Goal: Task Accomplishment & Management: Use online tool/utility

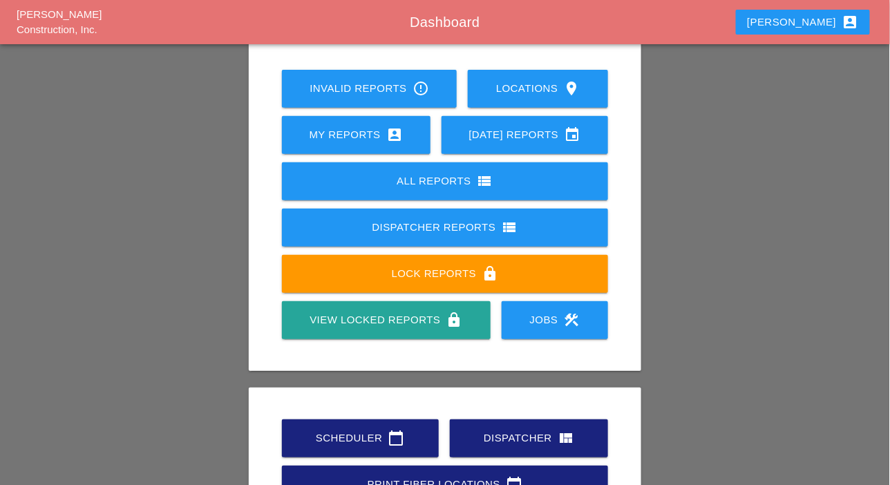
scroll to position [193, 0]
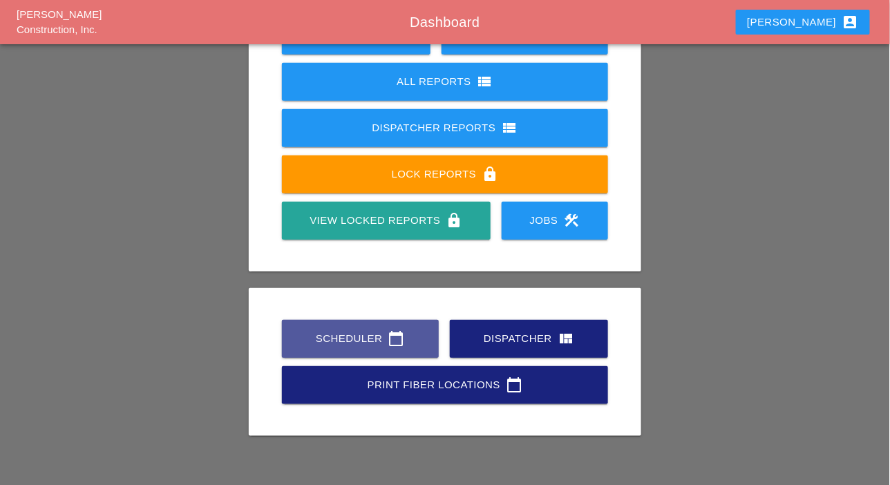
click at [358, 337] on div "Scheduler calendar_today" at bounding box center [360, 338] width 113 height 17
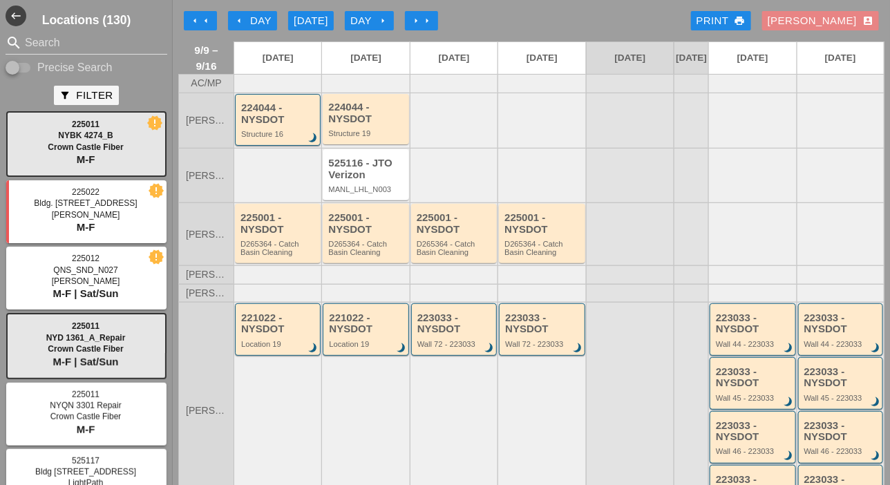
click at [836, 22] on div "Luca account_box" at bounding box center [821, 21] width 106 height 16
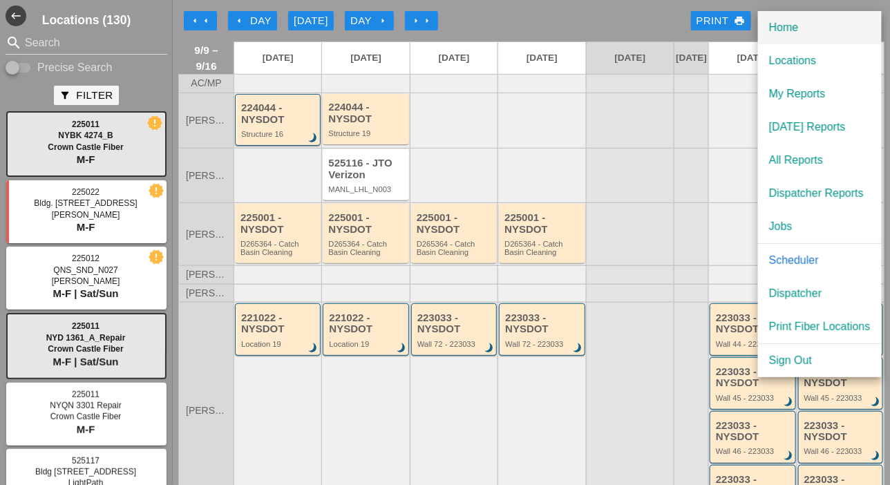
click at [779, 28] on div "Home" at bounding box center [820, 27] width 102 height 17
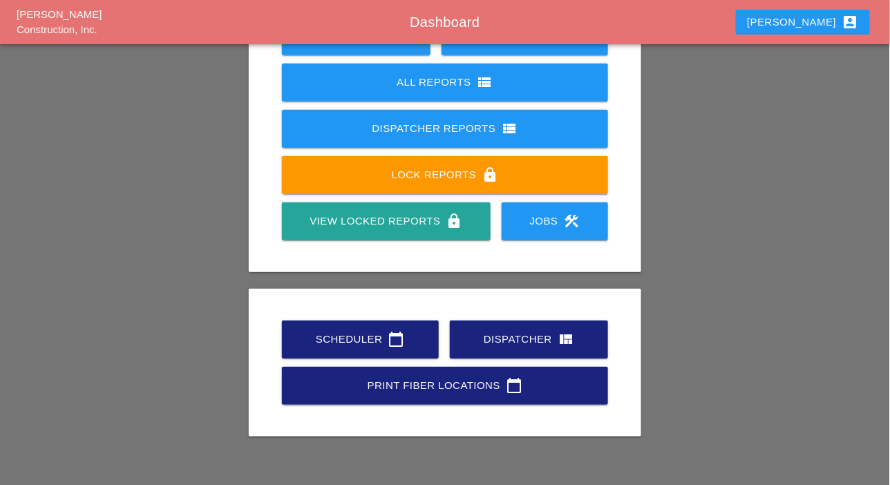
scroll to position [193, 0]
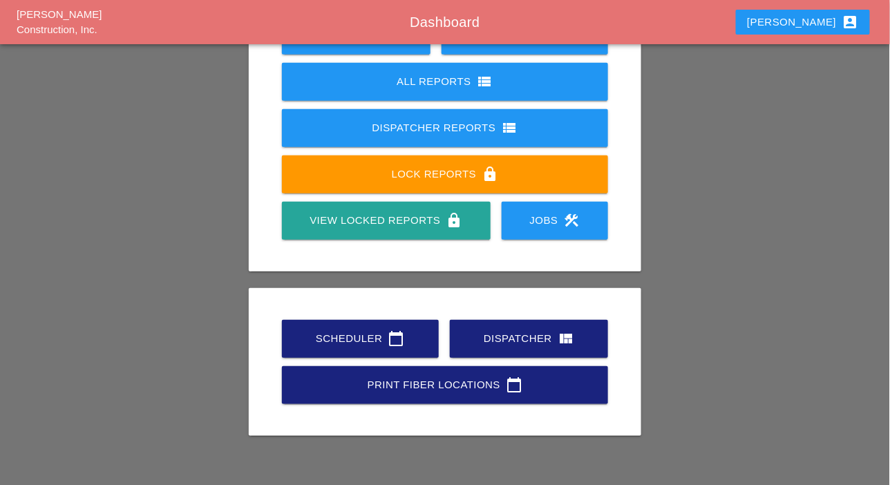
click at [480, 338] on div "Dispatcher view_quilt" at bounding box center [529, 338] width 114 height 17
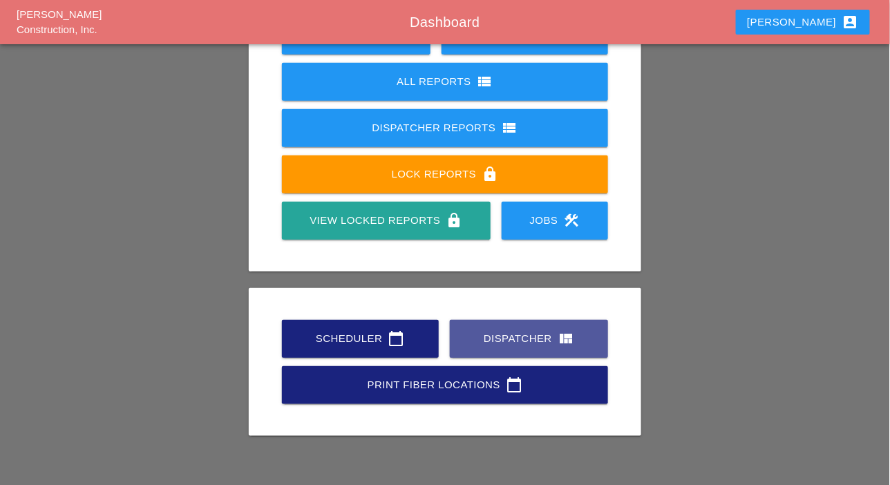
click at [513, 341] on div "Dispatcher view_quilt" at bounding box center [529, 338] width 114 height 17
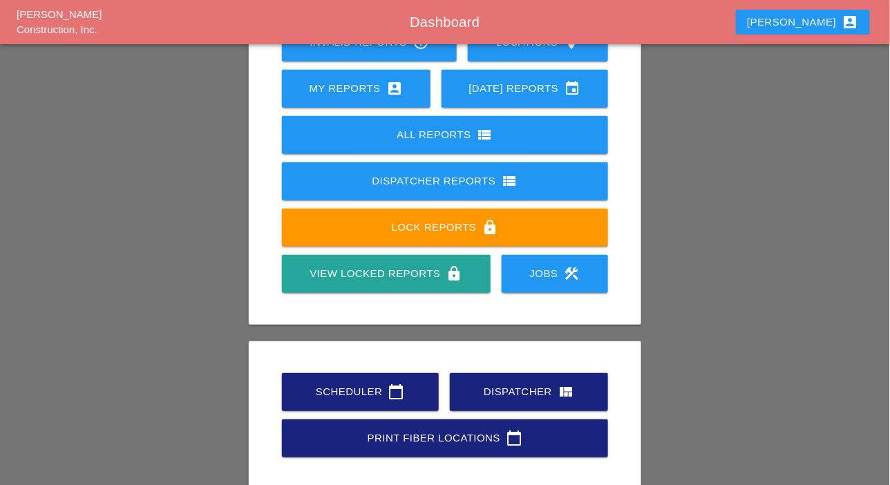
scroll to position [193, 0]
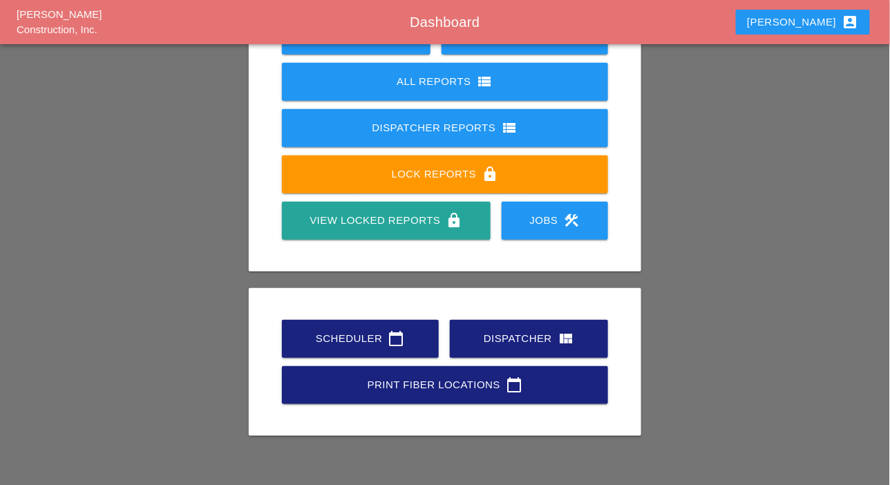
click at [355, 339] on div "Scheduler calendar_today" at bounding box center [360, 338] width 113 height 17
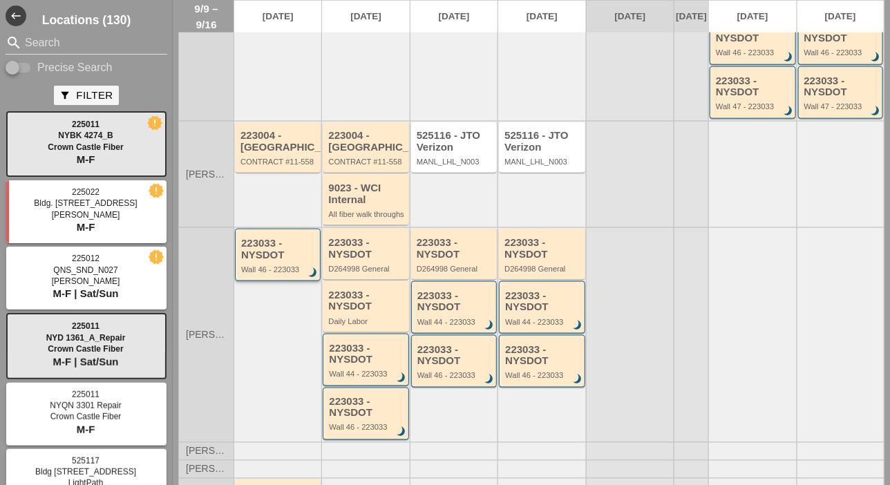
scroll to position [415, 0]
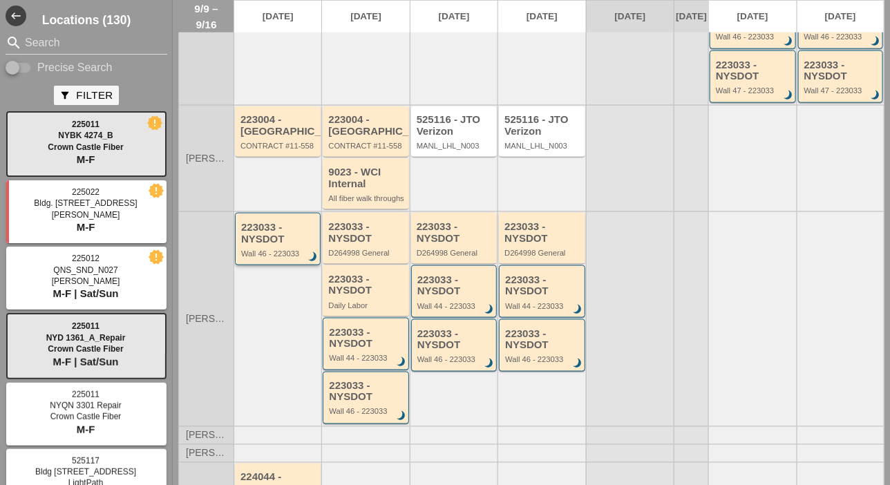
click at [289, 258] on div "223033 - NYSDOT Wall 46 - 223033 brightness_3" at bounding box center [278, 240] width 75 height 36
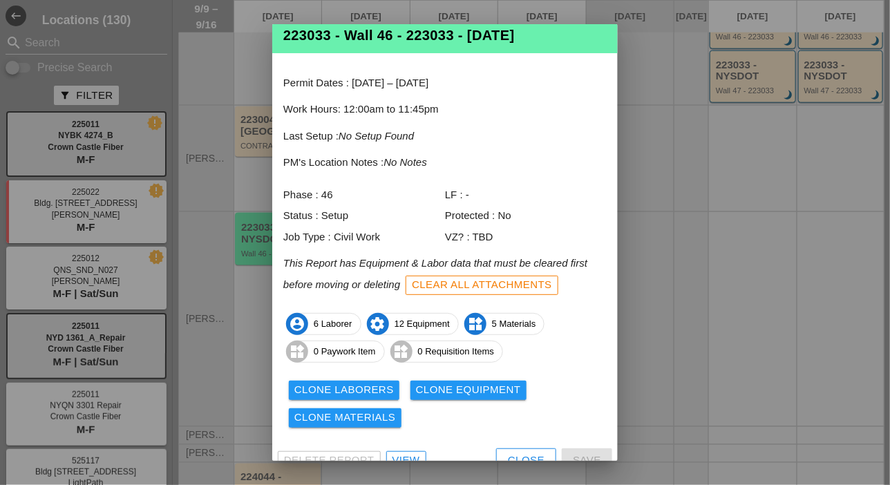
scroll to position [46, 0]
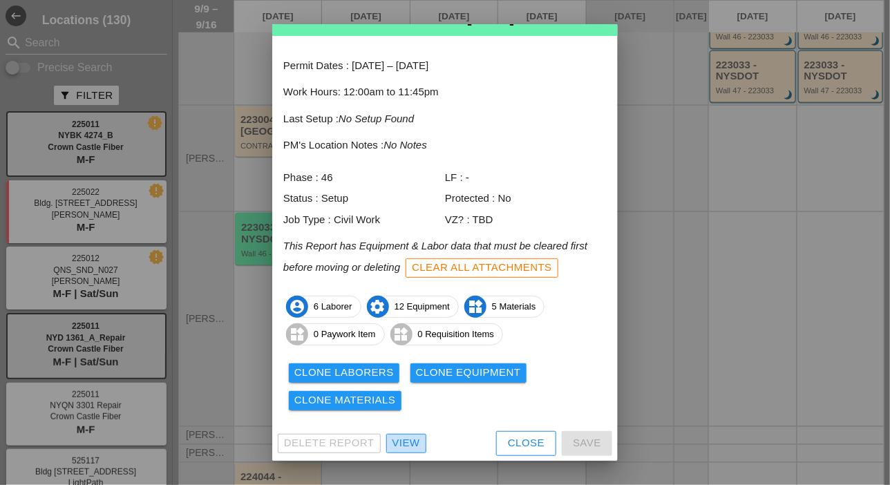
click at [421, 444] on link "View" at bounding box center [406, 443] width 40 height 19
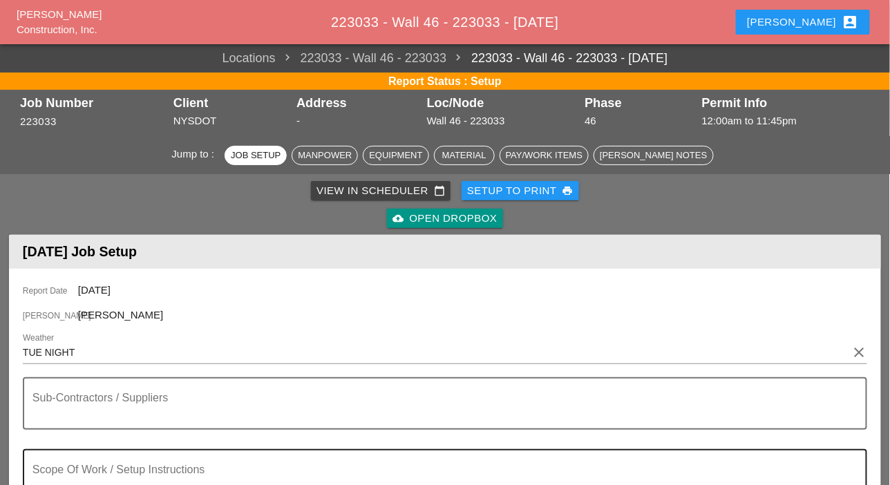
scroll to position [207, 0]
